Goal: Information Seeking & Learning: Learn about a topic

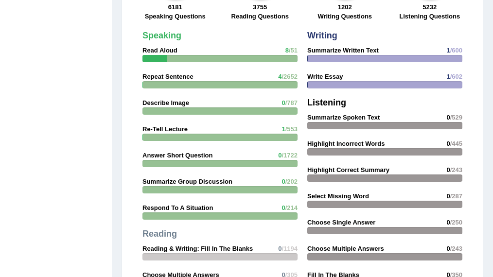
scroll to position [823, 0]
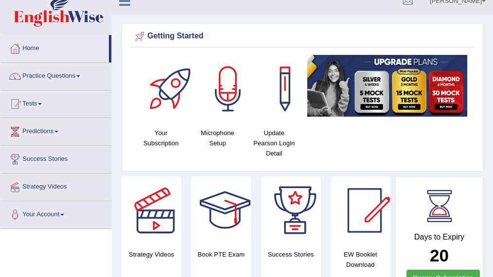
scroll to position [0, 0]
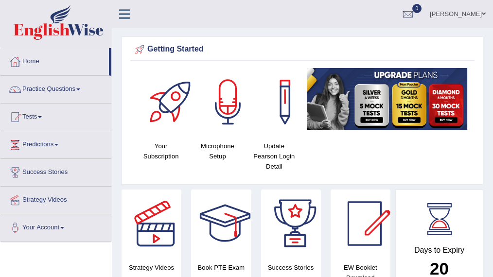
click at [63, 90] on link "Practice Questions" at bounding box center [55, 88] width 111 height 24
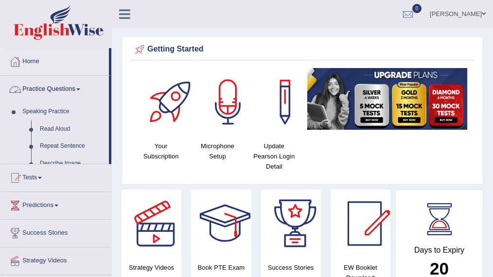
click at [57, 88] on link "Practice Questions" at bounding box center [54, 88] width 108 height 24
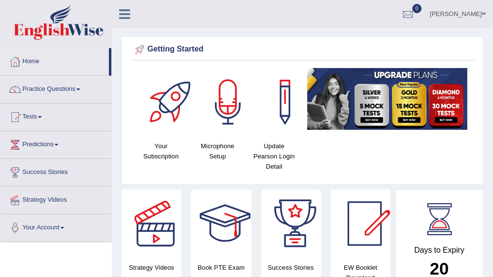
click at [57, 88] on link "Practice Questions" at bounding box center [55, 88] width 111 height 24
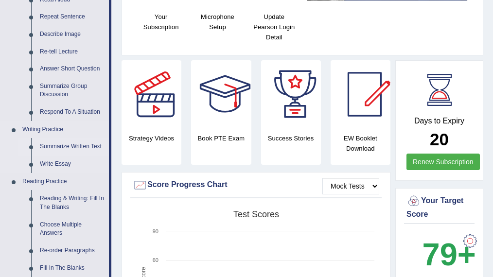
scroll to position [162, 0]
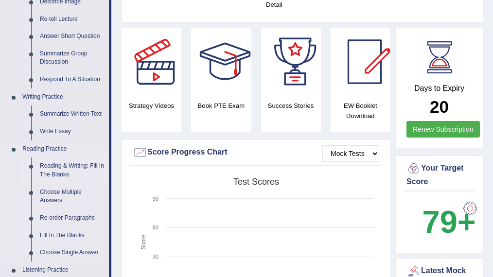
click at [78, 166] on link "Reading & Writing: Fill In The Blanks" at bounding box center [71, 170] width 73 height 26
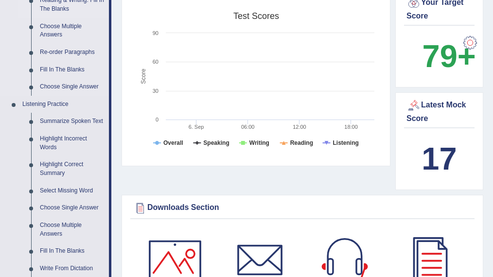
scroll to position [676, 0]
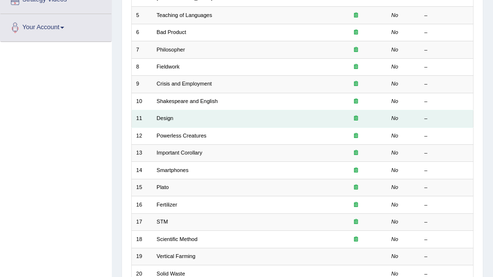
scroll to position [280, 0]
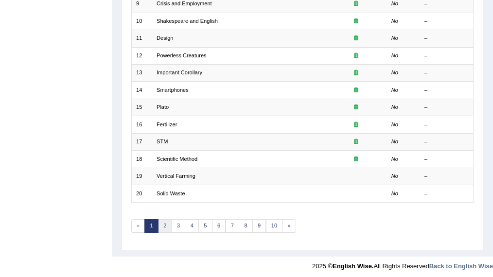
click at [161, 222] on link "2" at bounding box center [165, 226] width 14 height 14
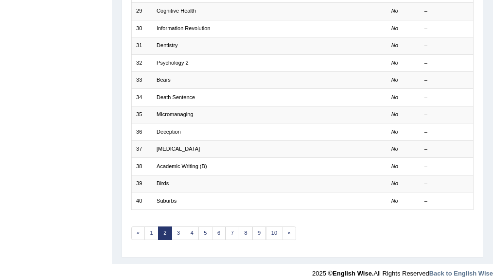
scroll to position [280, 0]
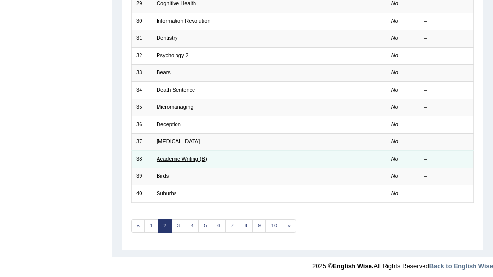
click at [169, 156] on link "Academic Writing (B)" at bounding box center [181, 159] width 51 height 6
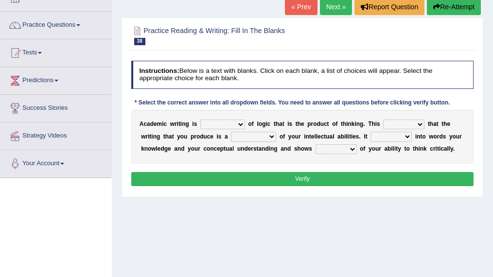
scroll to position [65, 0]
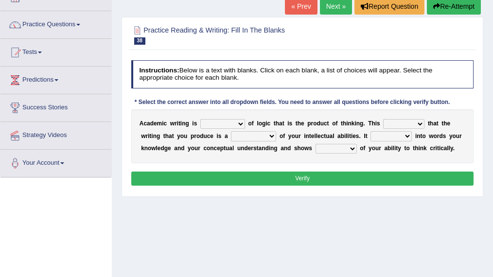
click at [235, 121] on select "expectation entitlement expression exchange" at bounding box center [222, 124] width 45 height 10
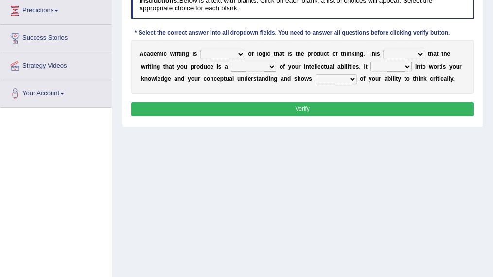
scroll to position [134, 0]
click at [388, 234] on div "Home Practice Reading & Writing: Fill In The Blanks Academic Writing (B) « Prev…" at bounding box center [302, 109] width 381 height 486
click at [396, 233] on div "Home Practice Reading & Writing: Fill In The Blanks Academic Writing (B) « Prev…" at bounding box center [302, 109] width 381 height 486
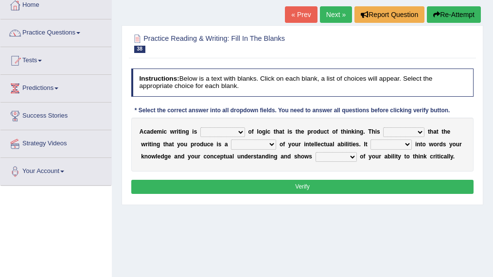
scroll to position [54, 0]
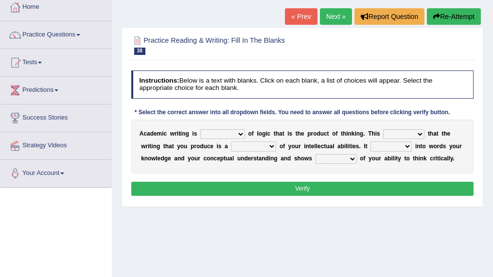
click at [234, 129] on select "expectation entitlement expression exchange" at bounding box center [222, 134] width 45 height 10
select select "expression"
click at [200, 129] on select "expectation entitlement expression exchange" at bounding box center [222, 134] width 45 height 10
click at [415, 131] on select "means questions stipulates answers" at bounding box center [403, 134] width 41 height 10
click at [383, 129] on select "means questions stipulates answers" at bounding box center [403, 134] width 41 height 10
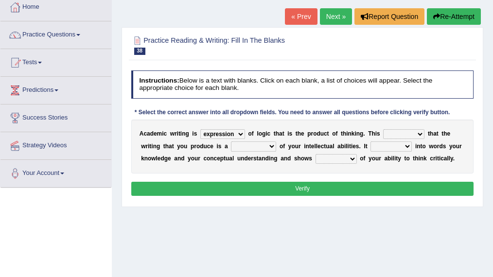
click at [393, 132] on select "means questions stipulates answers" at bounding box center [403, 134] width 41 height 10
select select "means"
click at [383, 129] on select "means questions stipulates answers" at bounding box center [403, 134] width 41 height 10
click at [261, 145] on select "redundancy mission credit reflection" at bounding box center [253, 146] width 45 height 10
select select "reflection"
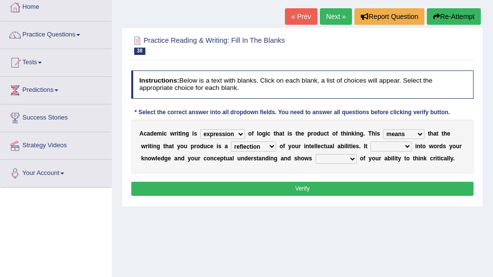
click at [231, 141] on select "redundancy mission credit reflection" at bounding box center [253, 146] width 45 height 10
click at [401, 145] on select "enriches shows allows puts" at bounding box center [390, 146] width 41 height 10
click at [397, 145] on select "enriches shows allows puts" at bounding box center [390, 146] width 41 height 10
click at [399, 144] on select "enriches shows allows puts" at bounding box center [390, 146] width 41 height 10
click at [406, 143] on select "enriches shows allows puts" at bounding box center [390, 146] width 41 height 10
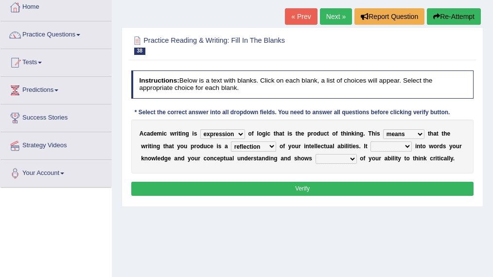
select select "puts"
click at [370, 141] on select "enriches shows allows puts" at bounding box center [390, 146] width 41 height 10
click at [344, 156] on select "hassle excuse capacity evidence" at bounding box center [335, 159] width 41 height 10
select select "evidence"
click at [315, 154] on select "hassle excuse capacity evidence" at bounding box center [335, 159] width 41 height 10
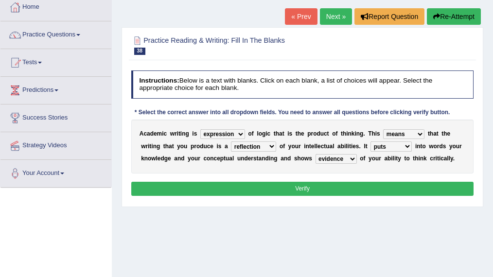
click at [343, 189] on button "Verify" at bounding box center [302, 189] width 343 height 14
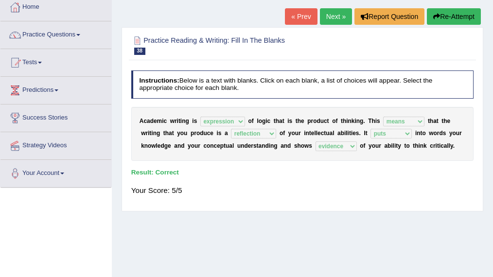
click at [332, 12] on link "Next »" at bounding box center [336, 16] width 32 height 17
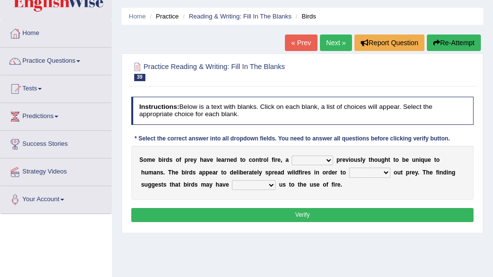
scroll to position [29, 0]
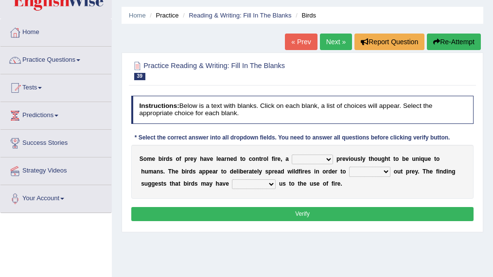
click at [324, 155] on select "question profile tale skill" at bounding box center [312, 160] width 41 height 10
click at [172, 79] on div at bounding box center [302, 69] width 343 height 25
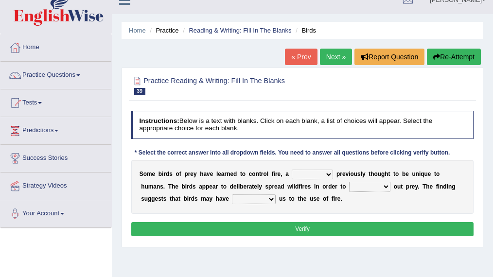
scroll to position [0, 0]
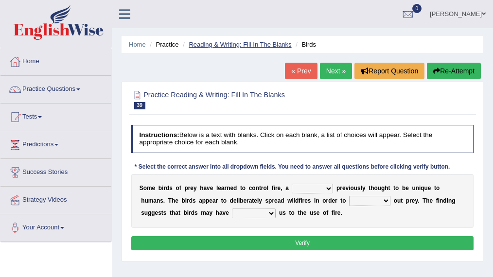
click at [213, 42] on link "Reading & Writing: Fill In The Blanks" at bounding box center [240, 44] width 103 height 7
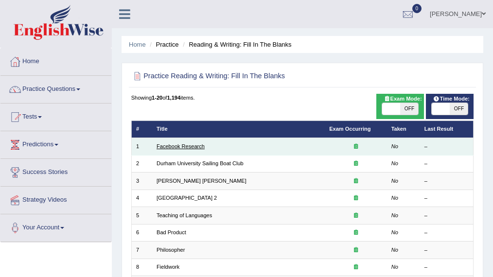
click at [192, 147] on link "Facebook Research" at bounding box center [180, 146] width 48 height 6
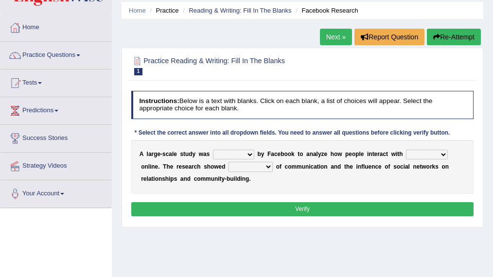
scroll to position [35, 0]
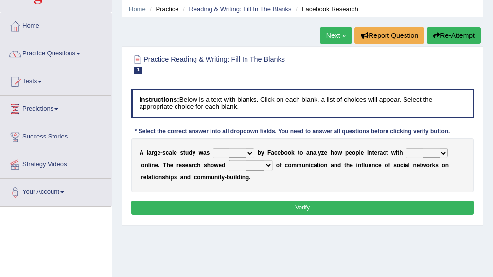
click at [229, 152] on select "surveyed had asked made" at bounding box center [233, 153] width 41 height 10
click at [213, 148] on select "surveyed had asked made" at bounding box center [233, 153] width 41 height 10
click at [247, 151] on select "surveyed had asked made" at bounding box center [233, 153] width 41 height 10
select select "made"
click at [213, 148] on select "surveyed had asked made" at bounding box center [233, 153] width 41 height 10
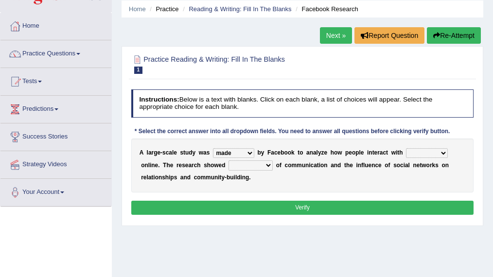
click at [424, 152] on select "together all each other another" at bounding box center [427, 153] width 42 height 10
select select "each other"
click at [406, 148] on select "together all each other another" at bounding box center [427, 153] width 42 height 10
click at [261, 165] on select "advantages standards fellowships patterns" at bounding box center [250, 165] width 44 height 10
select select "standards"
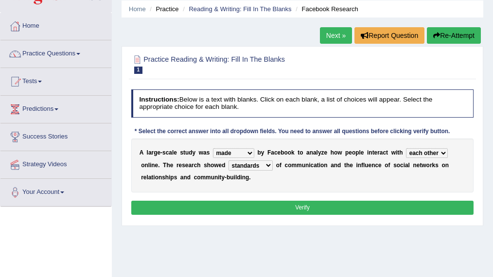
click at [228, 160] on select "advantages standards fellowships patterns" at bounding box center [250, 165] width 44 height 10
click at [267, 165] on select "advantages standards fellowships patterns" at bounding box center [250, 165] width 44 height 10
click at [267, 164] on select "advantages standards fellowships patterns" at bounding box center [250, 165] width 44 height 10
click at [272, 202] on button "Verify" at bounding box center [302, 208] width 343 height 14
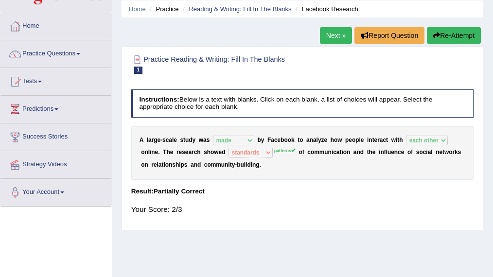
click at [448, 33] on button "Re-Attempt" at bounding box center [454, 35] width 54 height 17
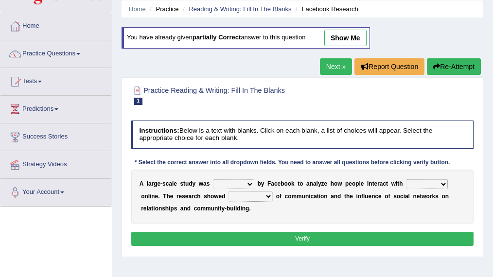
scroll to position [35, 0]
click at [243, 179] on select "surveyed had asked made" at bounding box center [233, 184] width 41 height 10
select select "made"
click at [213, 179] on select "surveyed had asked made" at bounding box center [233, 184] width 41 height 10
click at [430, 181] on select "together all each other another" at bounding box center [427, 184] width 42 height 10
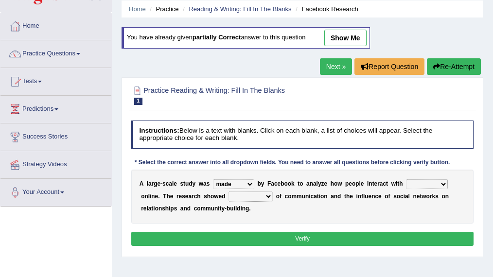
select select "each other"
click at [406, 179] on select "together all each other another" at bounding box center [427, 184] width 42 height 10
click at [247, 195] on select "advantages standards fellowships patterns" at bounding box center [250, 196] width 44 height 10
click at [356, 36] on link "show me" at bounding box center [345, 38] width 42 height 17
select select "standards"
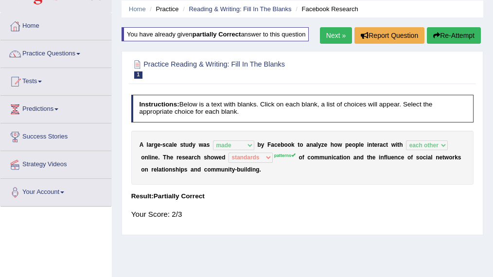
click at [336, 36] on link "Next »" at bounding box center [336, 35] width 32 height 17
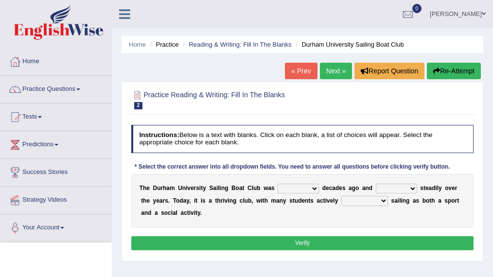
click at [312, 187] on select "found fund founded find" at bounding box center [297, 189] width 41 height 10
select select "found"
click at [277, 184] on select "found fund founded find" at bounding box center [297, 189] width 41 height 10
click at [406, 188] on select "grow growing has grown grown" at bounding box center [396, 189] width 41 height 10
select select "has grown"
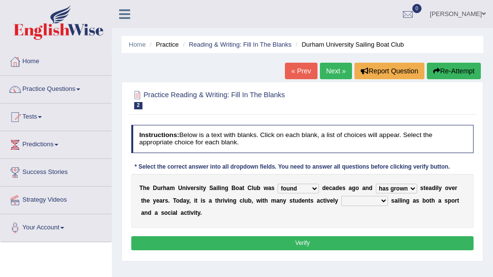
click at [376, 184] on select "grow growing has grown grown" at bounding box center [396, 189] width 41 height 10
click at [375, 201] on select "enjoy enjoyed are enjoying enjoying" at bounding box center [364, 201] width 47 height 10
select select "enjoying"
click at [341, 196] on select "enjoy enjoyed are enjoying enjoying" at bounding box center [364, 201] width 47 height 10
click at [301, 240] on button "Verify" at bounding box center [302, 243] width 343 height 14
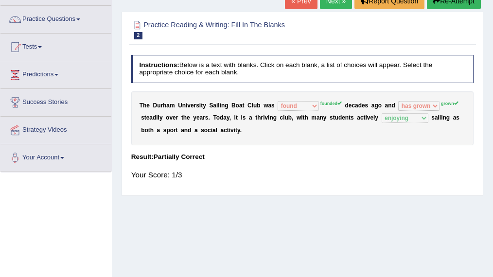
scroll to position [55, 0]
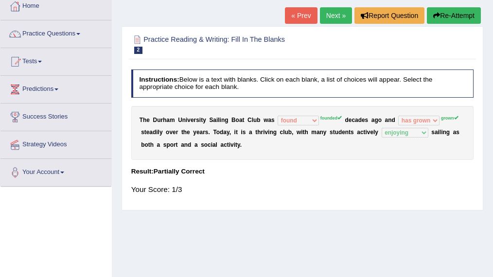
click at [330, 12] on link "Next »" at bounding box center [336, 15] width 32 height 17
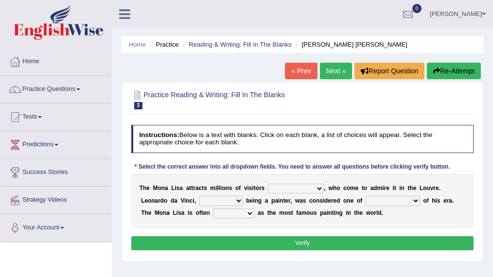
click at [315, 191] on select "around the year the all year all year round per year" at bounding box center [296, 189] width 56 height 10
select select "per year"
click at [268, 184] on select "around the year the all year all year round per year" at bounding box center [296, 189] width 56 height 10
click at [229, 199] on select "rather than as much as as well as as long as" at bounding box center [221, 201] width 44 height 10
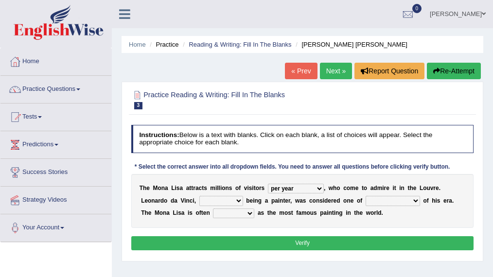
click at [229, 199] on select "rather than as much as as well as as long as" at bounding box center [221, 201] width 44 height 10
select select "rather than"
click at [199, 196] on select "rather than as much as as well as as long as" at bounding box center [221, 201] width 44 height 10
click at [416, 201] on select "better artists artist the better artist the best artists" at bounding box center [392, 201] width 54 height 10
select select "the best artists"
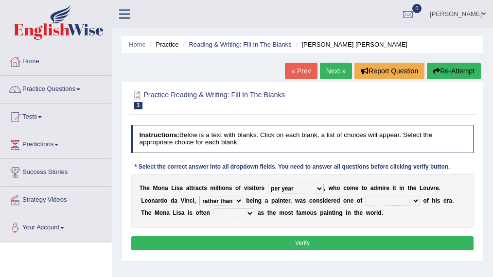
click at [365, 196] on select "better artists artist the better artist the best artists" at bounding box center [392, 201] width 54 height 10
click at [232, 201] on select "rather than as much as as well as as long as" at bounding box center [221, 201] width 44 height 10
click at [225, 212] on select "classified suggested predicted described" at bounding box center [233, 213] width 41 height 10
select select "classified"
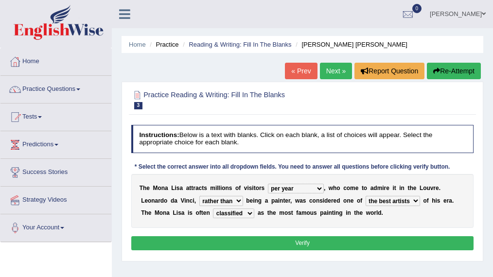
click at [213, 208] on select "classified suggested predicted described" at bounding box center [233, 213] width 41 height 10
click at [230, 213] on select "classified suggested predicted described" at bounding box center [233, 213] width 41 height 10
click at [292, 241] on button "Verify" at bounding box center [302, 243] width 343 height 14
